Goal: Information Seeking & Learning: Learn about a topic

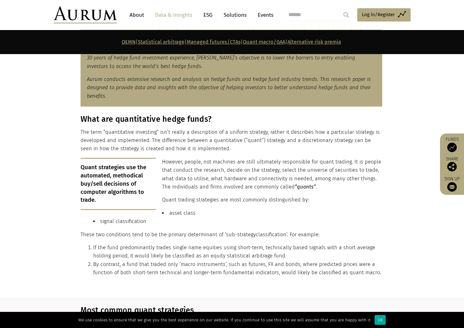
scroll to position [474, 0]
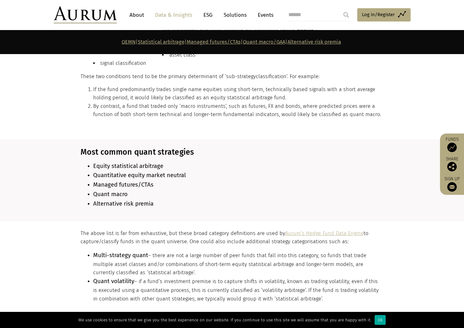
click at [70, 187] on section "Most common quant strategies Equity statistical arbitrage Quantitative equity m…" at bounding box center [232, 180] width 464 height 82
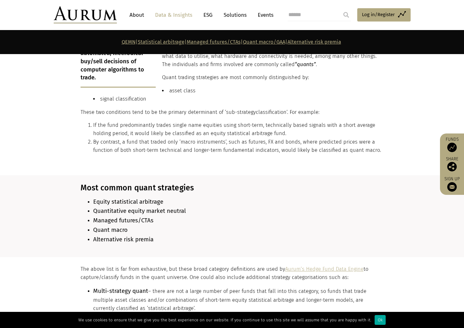
scroll to position [470, 0]
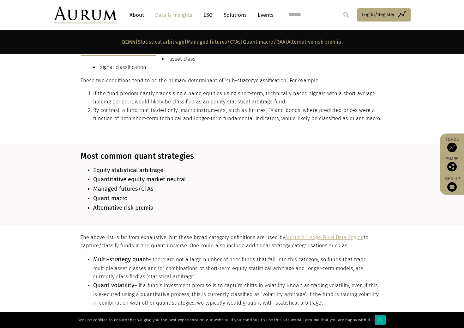
click at [100, 167] on b "Equity statistical arbitrage" at bounding box center [128, 170] width 70 height 7
drag, startPoint x: 100, startPoint y: 165, endPoint x: 149, endPoint y: 166, distance: 49.3
click at [149, 167] on b "Equity statistical arbitrage" at bounding box center [128, 170] width 70 height 7
click at [114, 184] on li "Managed futures/CTAs" at bounding box center [237, 188] width 289 height 9
click at [105, 176] on span "Quantitative equity market neutral" at bounding box center [139, 179] width 93 height 7
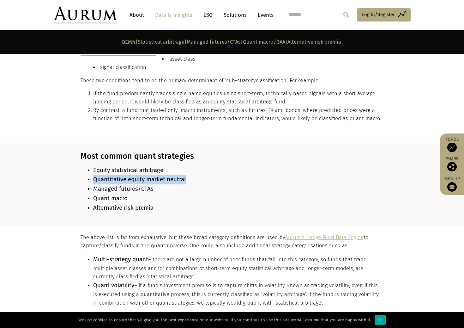
drag, startPoint x: 105, startPoint y: 176, endPoint x: 173, endPoint y: 177, distance: 67.9
click at [173, 177] on span "Quantitative equity market neutral" at bounding box center [139, 179] width 93 height 7
click at [126, 185] on span "Managed futures/CTAs" at bounding box center [123, 188] width 60 height 7
click at [103, 185] on span "Managed futures/CTAs" at bounding box center [123, 188] width 60 height 7
drag, startPoint x: 103, startPoint y: 184, endPoint x: 144, endPoint y: 184, distance: 40.4
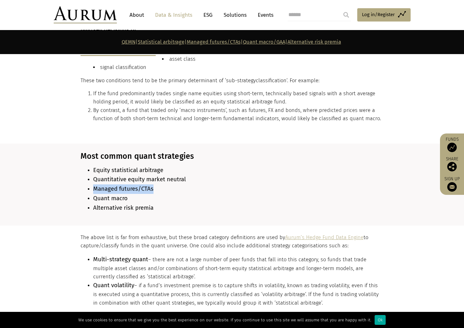
click at [144, 185] on span "Managed futures/CTAs" at bounding box center [123, 188] width 60 height 7
click at [101, 195] on span "Quant macro" at bounding box center [110, 198] width 34 height 7
click at [97, 195] on span "Quant macro" at bounding box center [110, 198] width 34 height 7
drag, startPoint x: 97, startPoint y: 194, endPoint x: 148, endPoint y: 197, distance: 51.3
click at [148, 197] on li "Quant macro" at bounding box center [237, 198] width 289 height 9
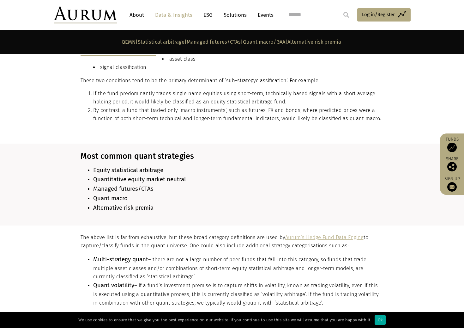
click at [119, 203] on li "Alternative risk premia" at bounding box center [237, 207] width 289 height 9
click at [102, 204] on span "Alternative risk premia" at bounding box center [123, 207] width 60 height 7
drag, startPoint x: 102, startPoint y: 204, endPoint x: 115, endPoint y: 216, distance: 17.7
click at [149, 204] on span "Alternative risk premia" at bounding box center [123, 207] width 60 height 7
click at [101, 233] on p "The above list is far from exhaustive, but these broad category definitions are…" at bounding box center [232, 241] width 302 height 17
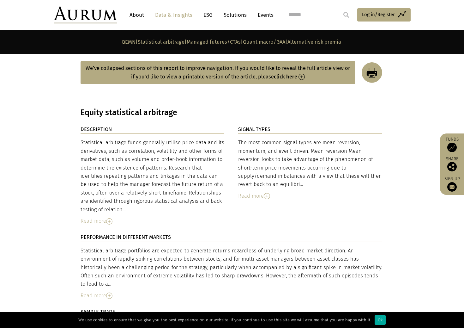
scroll to position [944, 0]
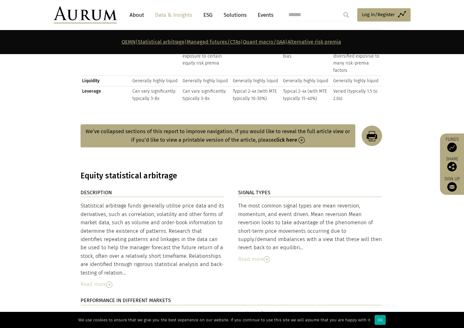
click at [107, 281] on img at bounding box center [109, 284] width 6 height 6
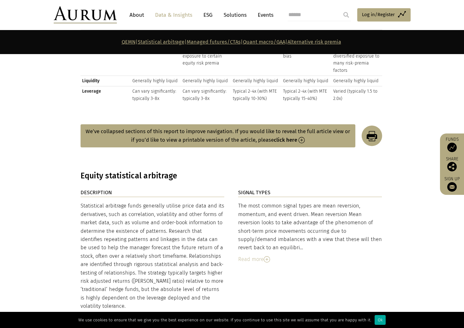
scroll to position [975, 0]
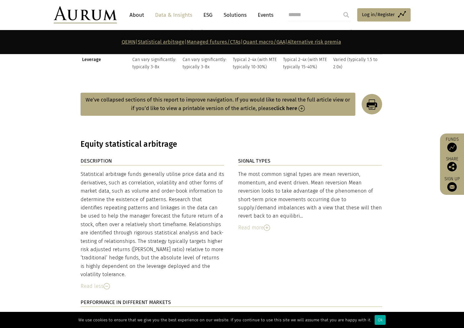
click at [257, 223] on div "Read more" at bounding box center [310, 227] width 144 height 8
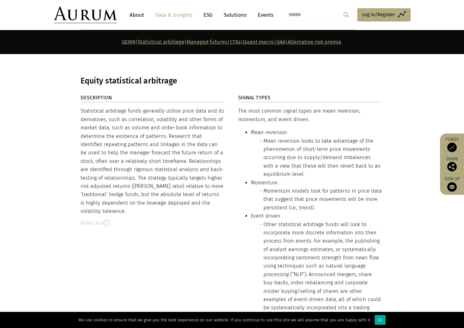
scroll to position [1070, 0]
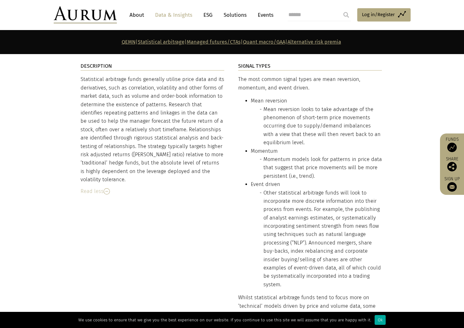
drag, startPoint x: 125, startPoint y: 227, endPoint x: 179, endPoint y: 149, distance: 95.1
click at [125, 227] on div "DESCRIPTION Statistical arbitrage funds generally utilise price data and its de…" at bounding box center [232, 332] width 316 height 541
click at [233, 238] on div "DESCRIPTION Statistical arbitrage funds generally utilise price data and its de…" at bounding box center [232, 332] width 316 height 541
click at [255, 206] on ul "Other statistical arbitrage funds will look to incorporate more discrete inform…" at bounding box center [316, 239] width 131 height 100
click at [275, 217] on li "Other statistical arbitrage funds will look to incorporate more discrete inform…" at bounding box center [323, 239] width 119 height 100
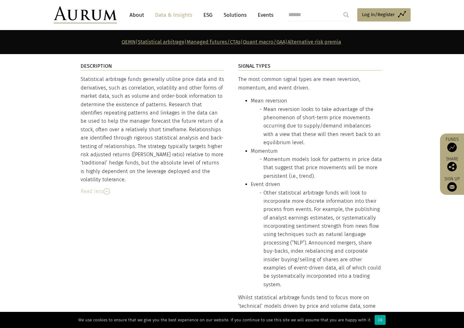
click at [212, 180] on div "Statistical arbitrage funds generally utilise price data and its derivatives, s…" at bounding box center [153, 135] width 144 height 120
